Goal: Task Accomplishment & Management: Use online tool/utility

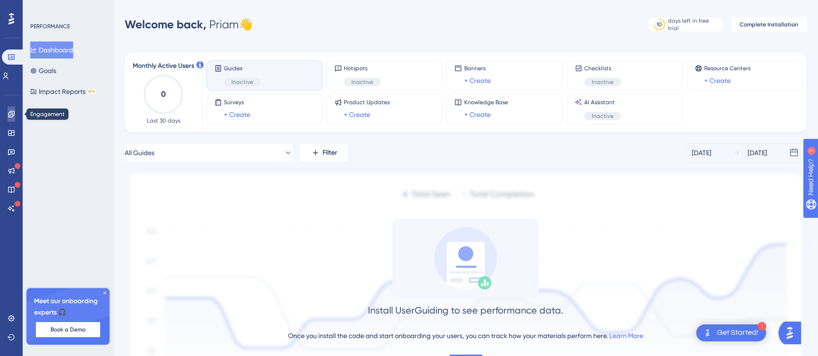
click at [15, 119] on link at bounding box center [12, 114] width 8 height 15
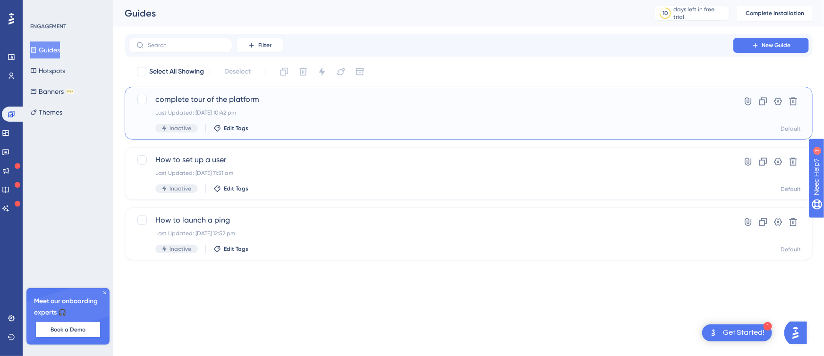
click at [629, 127] on div "Inactive Edit Tags" at bounding box center [430, 128] width 551 height 8
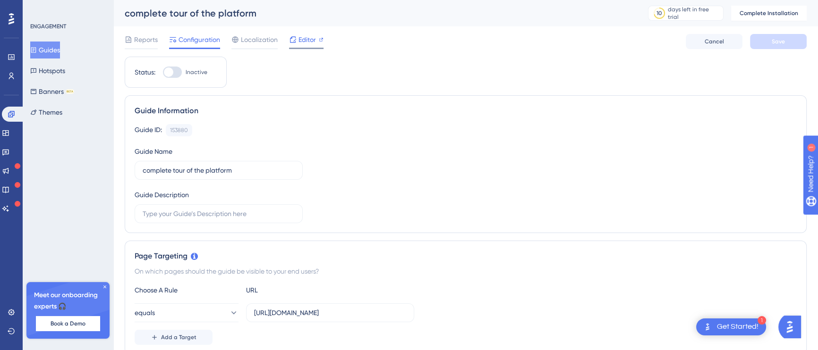
click at [304, 45] on div "Editor" at bounding box center [306, 41] width 34 height 15
